Goal: Task Accomplishment & Management: Use online tool/utility

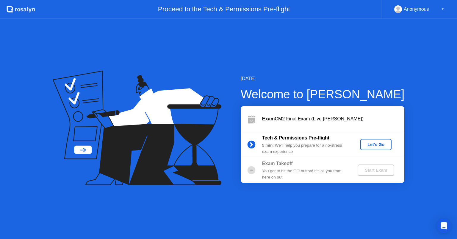
click at [365, 142] on div "Let's Go" at bounding box center [376, 144] width 26 height 5
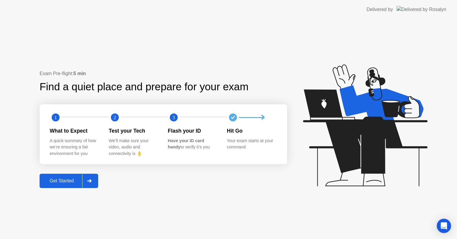
click at [52, 181] on div "Get Started" at bounding box center [61, 180] width 41 height 5
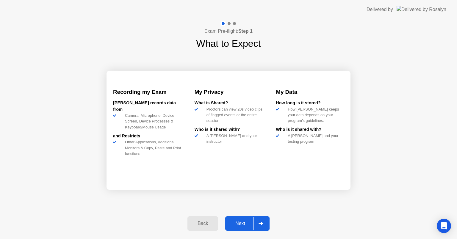
click at [243, 222] on div "Next" at bounding box center [240, 223] width 26 height 5
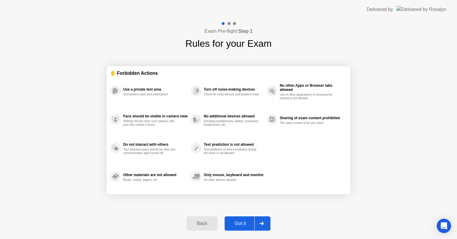
click at [243, 222] on div "Got it" at bounding box center [240, 223] width 28 height 5
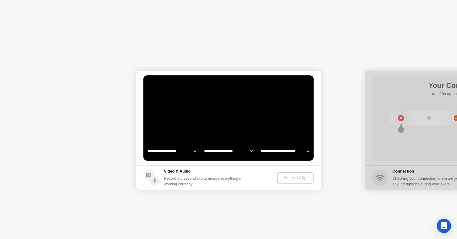
select select "**********"
select select "*******"
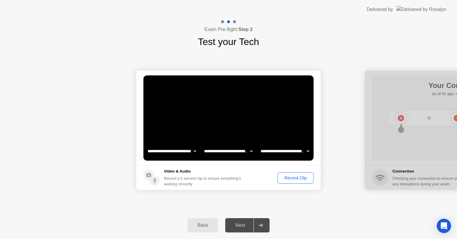
click at [288, 180] on div "Record Clip" at bounding box center [296, 177] width 32 height 5
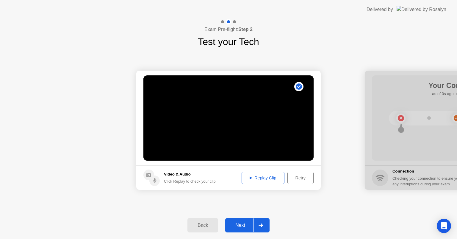
click at [267, 172] on button "Replay Clip" at bounding box center [263, 177] width 43 height 12
click at [239, 223] on div "Next" at bounding box center [240, 224] width 26 height 5
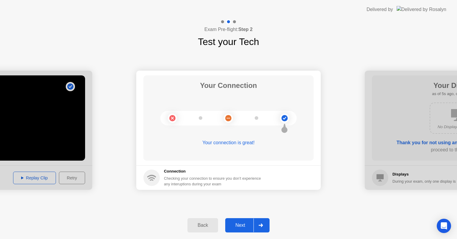
click at [239, 223] on div "Next" at bounding box center [240, 224] width 26 height 5
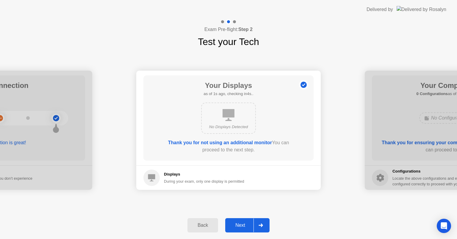
click at [239, 223] on div "Next" at bounding box center [240, 224] width 26 height 5
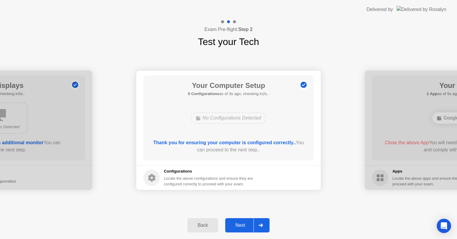
click at [239, 223] on div "Next" at bounding box center [240, 224] width 26 height 5
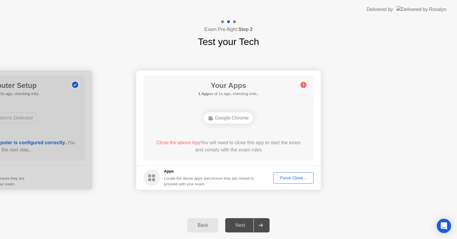
click at [239, 223] on div "Next" at bounding box center [240, 224] width 26 height 5
click at [284, 175] on div "Force Close..." at bounding box center [293, 177] width 36 height 5
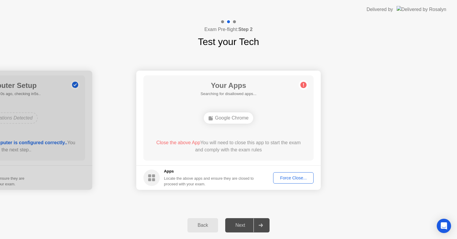
click at [233, 203] on div "**********" at bounding box center [228, 130] width 457 height 162
click at [284, 179] on div "Force Close..." at bounding box center [293, 177] width 36 height 5
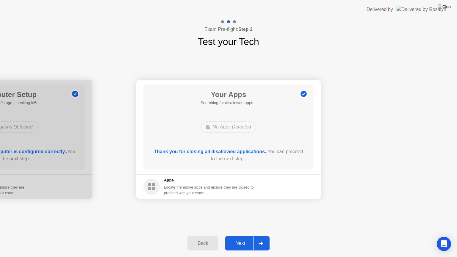
click at [236, 238] on div "Next" at bounding box center [240, 243] width 26 height 5
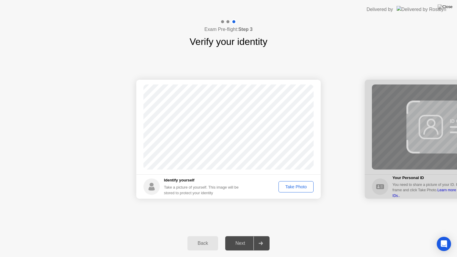
click at [236, 238] on div "Next" at bounding box center [240, 243] width 26 height 5
click at [296, 188] on div "Take Photo" at bounding box center [296, 187] width 31 height 5
click at [241, 238] on div "Next" at bounding box center [240, 243] width 26 height 5
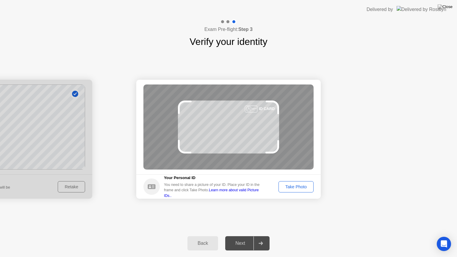
click at [295, 188] on div "Take Photo" at bounding box center [296, 187] width 31 height 5
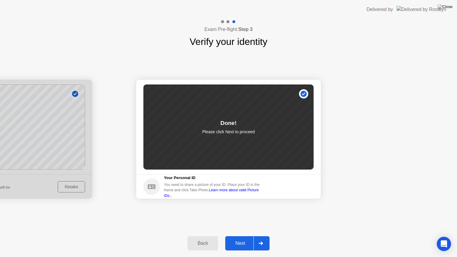
click at [248, 238] on div "Next" at bounding box center [240, 243] width 26 height 5
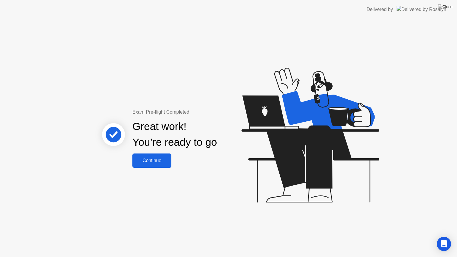
click at [155, 162] on div "Continue" at bounding box center [151, 160] width 35 height 5
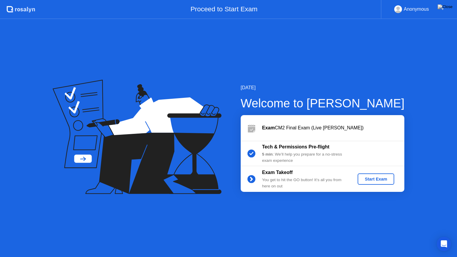
click at [381, 182] on div "Start Exam" at bounding box center [376, 179] width 32 height 5
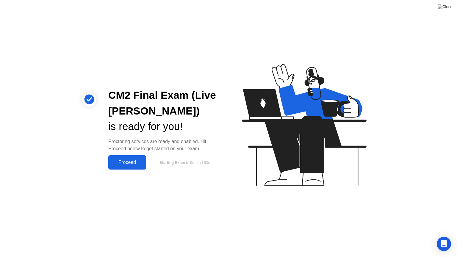
click at [139, 164] on div "Proceed" at bounding box center [127, 162] width 34 height 5
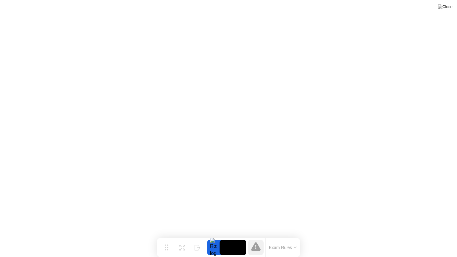
click at [275, 238] on div "Exam Rules" at bounding box center [282, 247] width 35 height 19
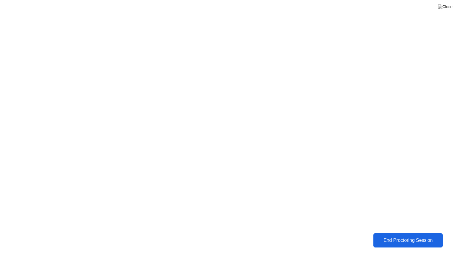
click at [384, 238] on div "End Proctoring Session" at bounding box center [408, 240] width 66 height 5
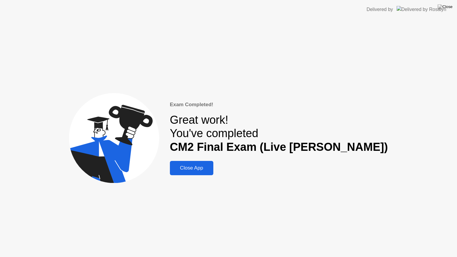
click at [384, 238] on div "Exam Completed! Great work! You've completed CM2 Final Exam (Live [PERSON_NAME]…" at bounding box center [228, 138] width 457 height 238
click at [449, 7] on img at bounding box center [445, 6] width 15 height 5
